Goal: Information Seeking & Learning: Learn about a topic

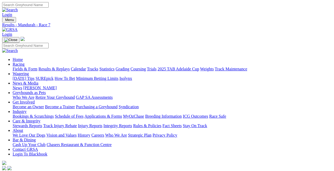
click at [44, 171] on select "South Australia New South Wales Northern Territory Queensland Tasmania Victoria…" at bounding box center [23, 173] width 42 height 5
select select "SA"
click at [21, 171] on select "South Australia New South Wales Northern Territory Queensland Tasmania Victoria…" at bounding box center [23, 173] width 42 height 5
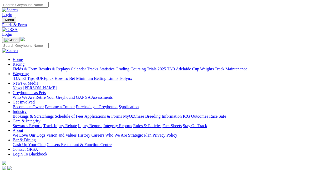
type input "Today, 2 Oct 2025"
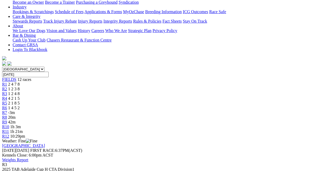
scroll to position [105, 0]
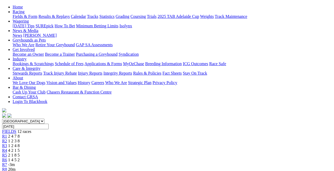
scroll to position [52, 0]
click at [7, 139] on link "R2" at bounding box center [4, 141] width 5 height 4
